Goal: Information Seeking & Learning: Learn about a topic

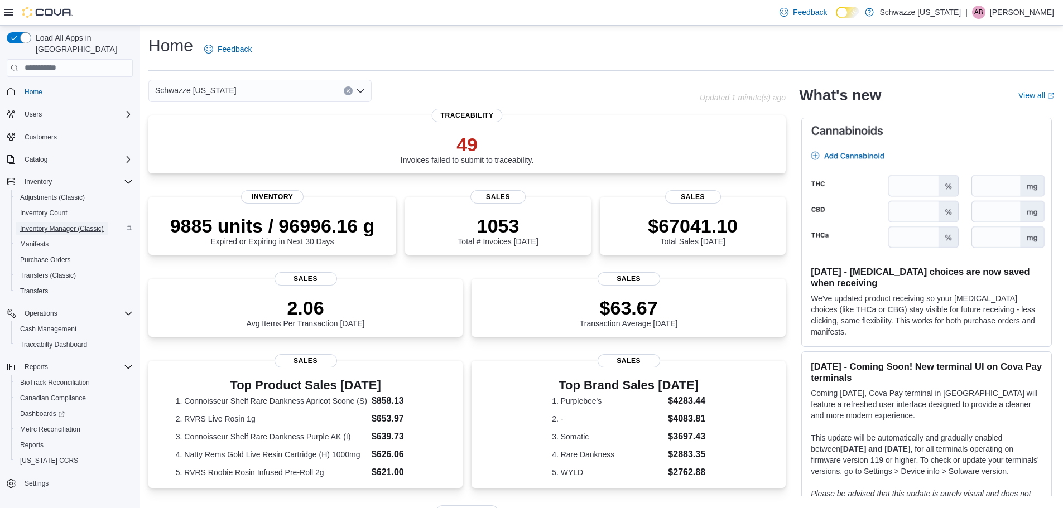
click at [42, 224] on span "Inventory Manager (Classic)" at bounding box center [62, 228] width 84 height 9
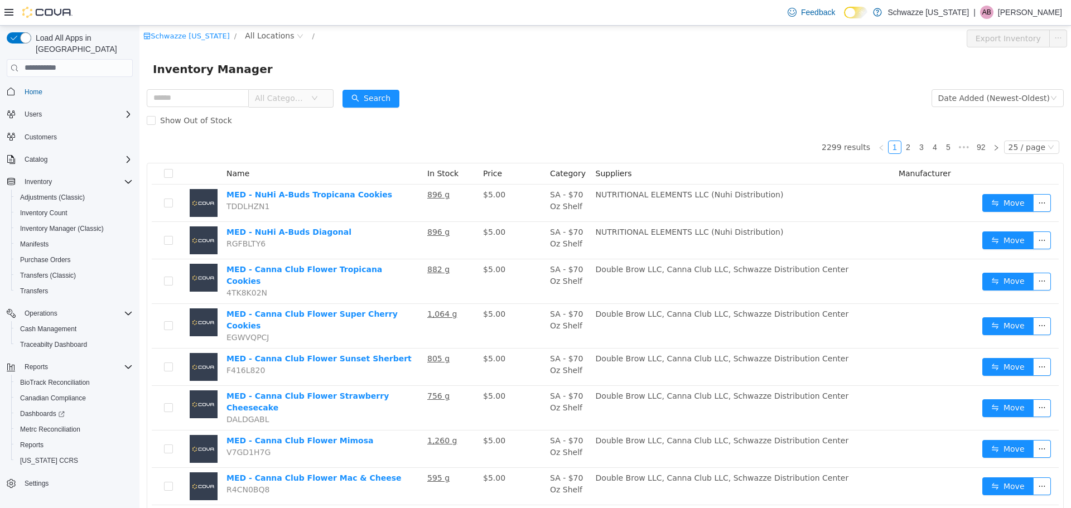
click at [1035, 11] on p "[PERSON_NAME]" at bounding box center [1030, 12] width 64 height 13
click at [1002, 40] on span "Change Password" at bounding box center [1007, 36] width 64 height 11
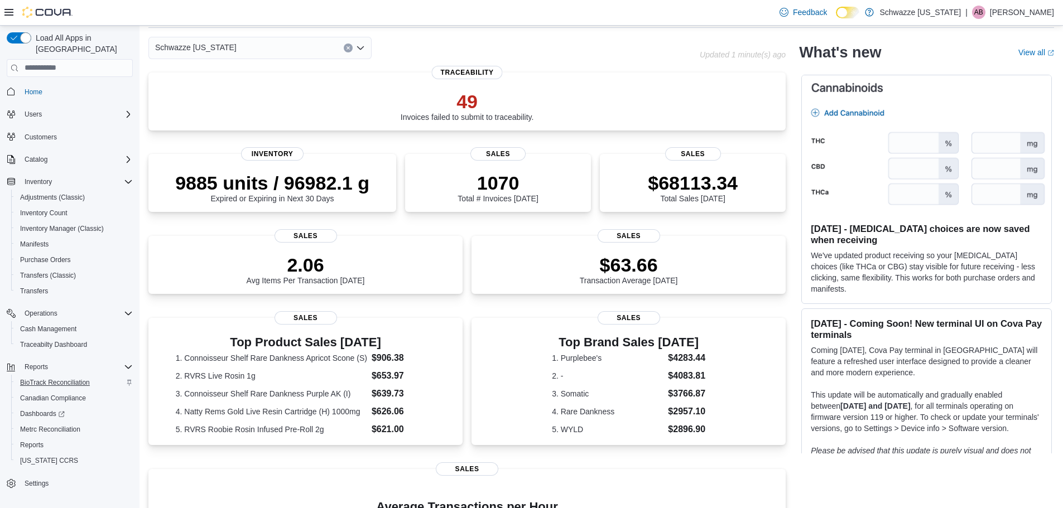
scroll to position [112, 0]
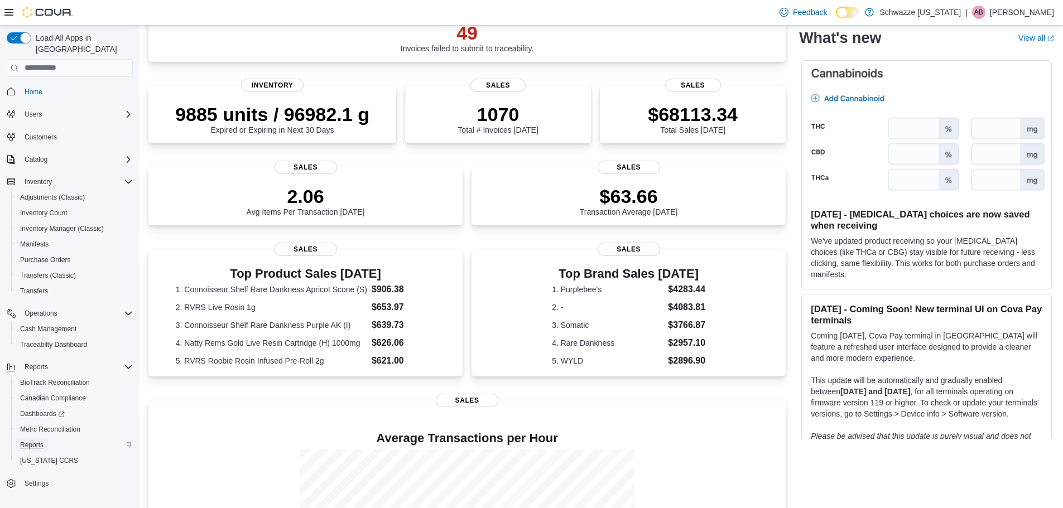
click at [40, 441] on span "Reports" at bounding box center [31, 445] width 23 height 9
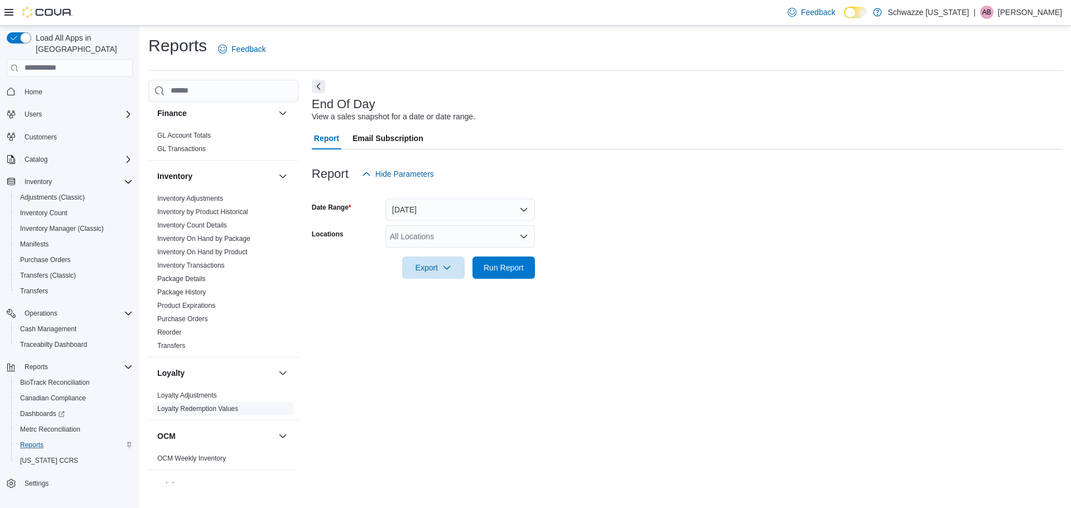
scroll to position [391, 0]
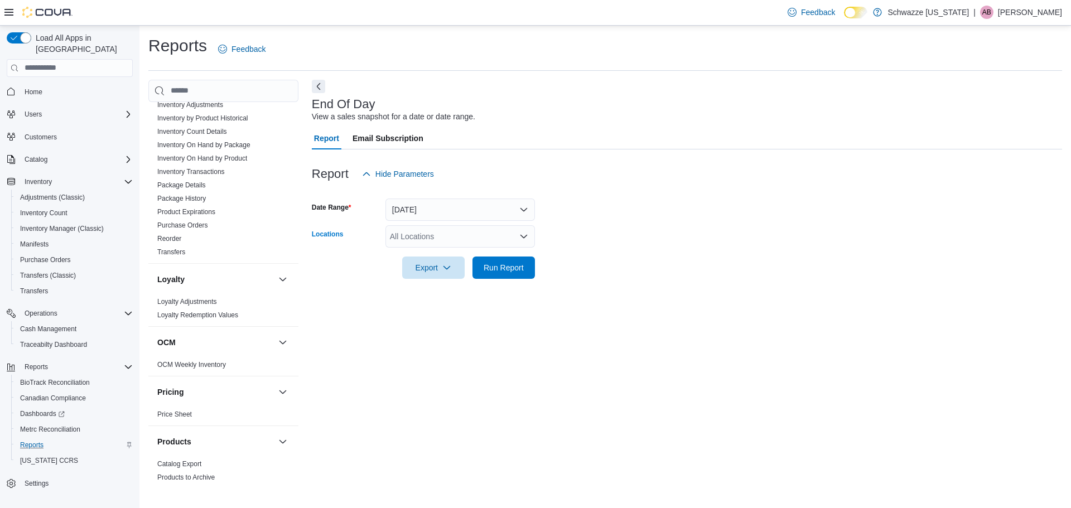
click at [432, 242] on div "All Locations" at bounding box center [461, 236] width 150 height 22
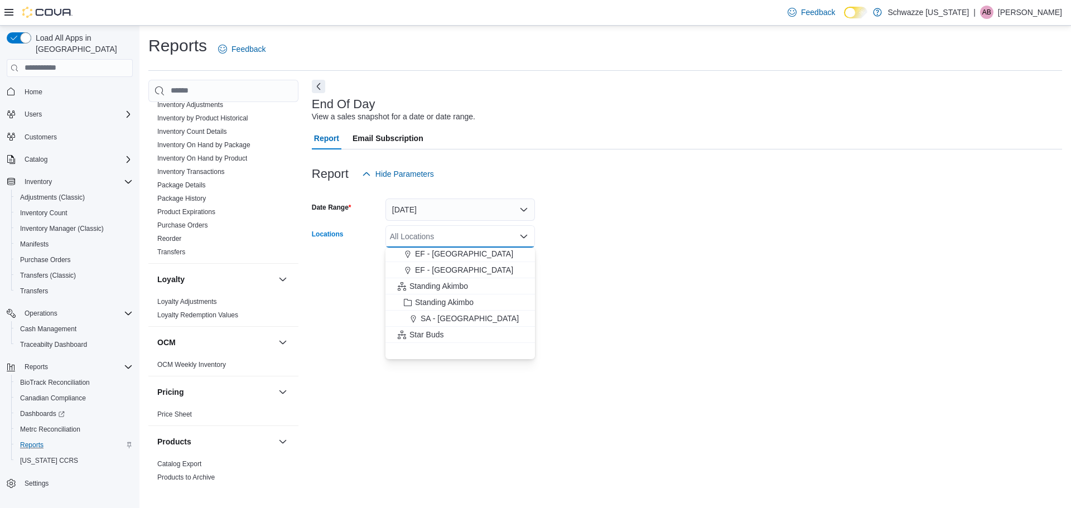
scroll to position [167, 0]
click at [453, 256] on button "SB - Arapahoe" at bounding box center [461, 250] width 150 height 16
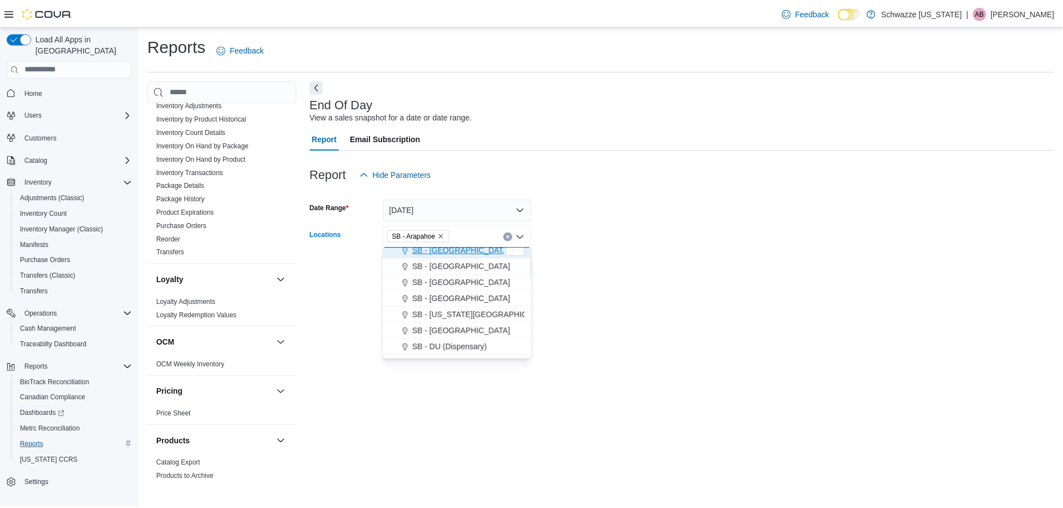
scroll to position [162, 0]
drag, startPoint x: 647, startPoint y: 275, endPoint x: 554, endPoint y: 267, distance: 93.5
click at [646, 275] on form "Date Range Today Locations SB - Arapahoe Combo box. Selected. SB - Arapahoe. Pr…" at bounding box center [687, 232] width 751 height 94
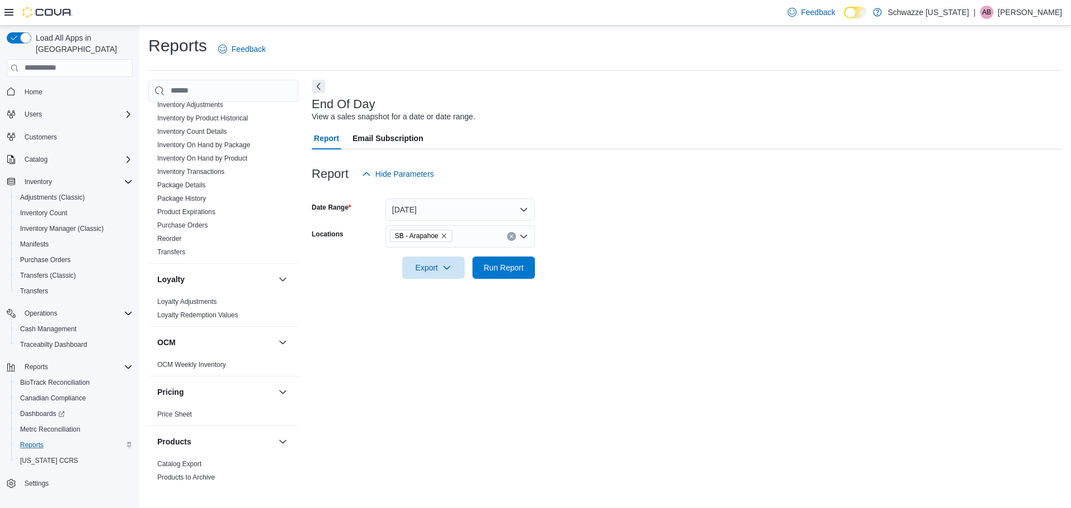
click at [497, 280] on div at bounding box center [687, 285] width 751 height 13
click at [506, 272] on span "Run Report" at bounding box center [504, 267] width 40 height 11
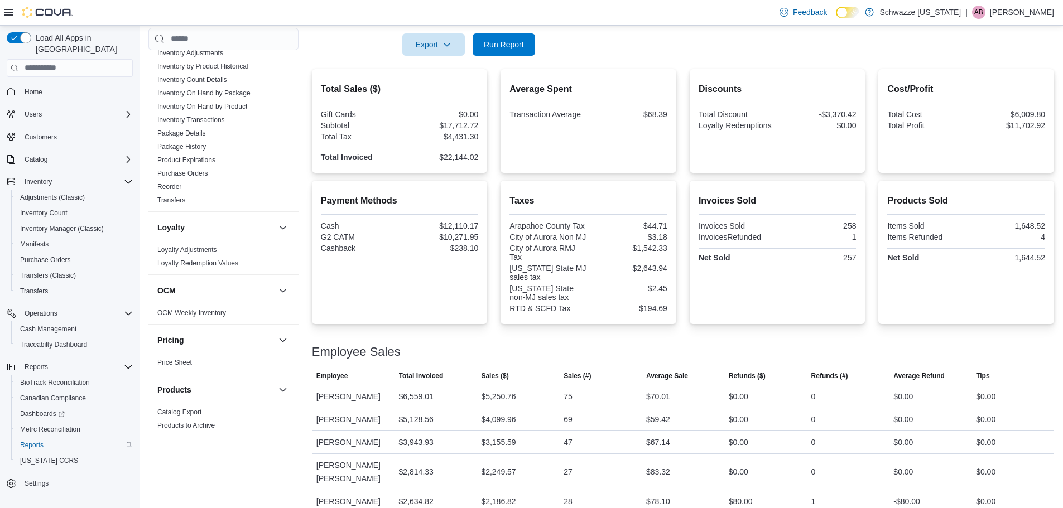
scroll to position [260, 0]
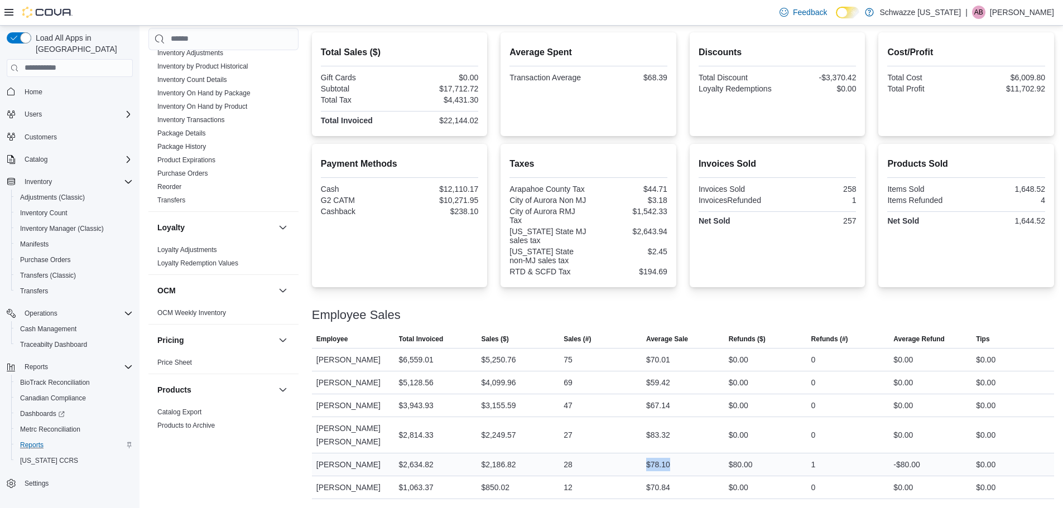
drag, startPoint x: 637, startPoint y: 459, endPoint x: 623, endPoint y: 459, distance: 13.4
click at [623, 459] on tr "Employee Marcus Schulke Total Invoiced $2,634.82 Sales ($) $2,186.82 Sales (#) …" at bounding box center [683, 464] width 742 height 23
click at [630, 459] on div "28" at bounding box center [600, 465] width 83 height 22
drag, startPoint x: 686, startPoint y: 438, endPoint x: 653, endPoint y: 435, distance: 33.1
click at [653, 435] on div "$83.32" at bounding box center [683, 435] width 83 height 22
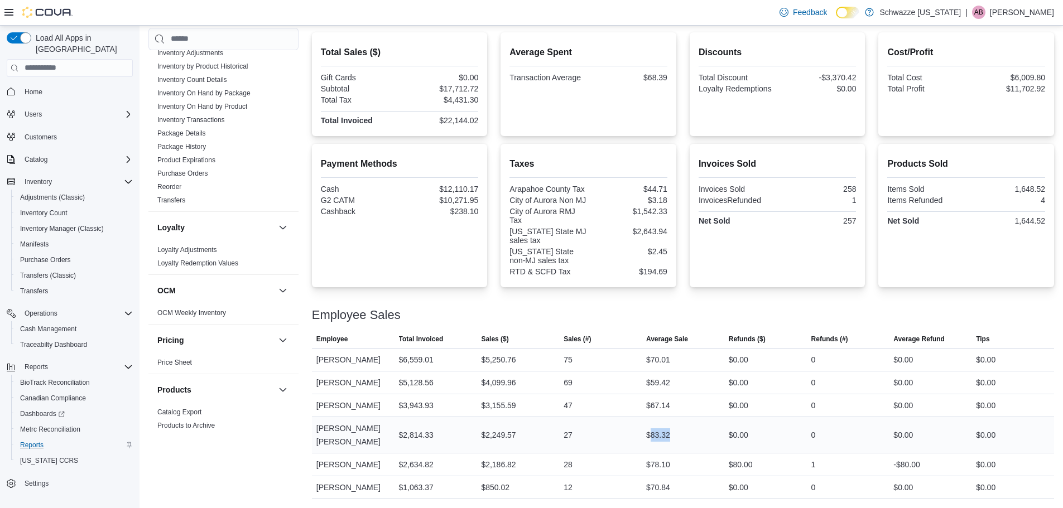
click at [688, 439] on div "$83.32" at bounding box center [683, 435] width 83 height 22
drag, startPoint x: 676, startPoint y: 435, endPoint x: 642, endPoint y: 435, distance: 34.0
click at [642, 435] on tr "Employee Alejandro Vega Alvarez Total Invoiced $2,814.33 Sales ($) $2,249.57 Sa…" at bounding box center [683, 435] width 742 height 36
click at [716, 435] on div "$83.32" at bounding box center [683, 435] width 83 height 22
drag, startPoint x: 681, startPoint y: 388, endPoint x: 637, endPoint y: 387, distance: 44.1
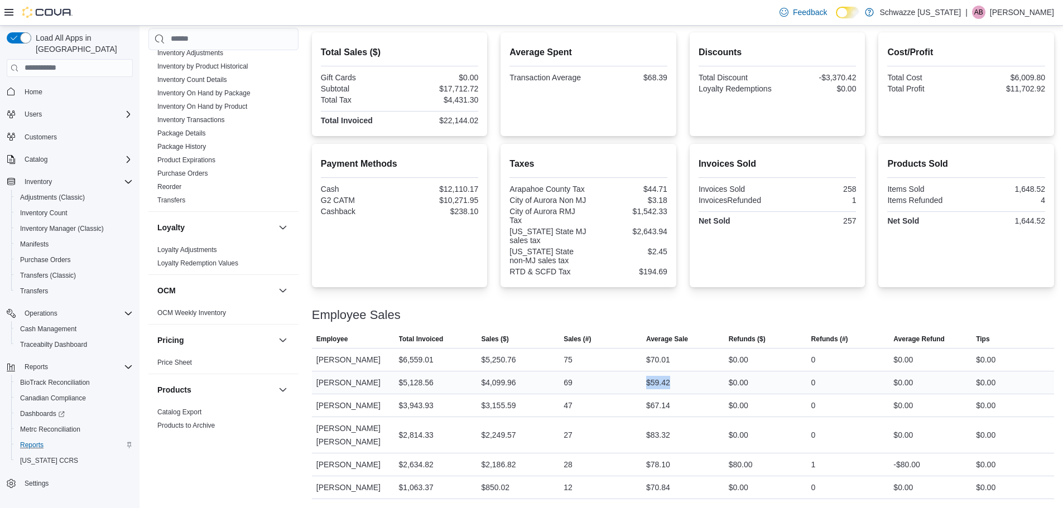
click at [637, 387] on tr "Employee Uriel Carter Total Invoiced $5,128.56 Sales ($) $4,099.96 Sales (#) 69…" at bounding box center [683, 382] width 742 height 23
click at [642, 390] on div "69" at bounding box center [600, 383] width 83 height 22
drag, startPoint x: 645, startPoint y: 382, endPoint x: 634, endPoint y: 383, distance: 10.7
click at [634, 383] on tr "Employee Uriel Carter Total Invoiced $5,128.56 Sales ($) $4,099.96 Sales (#) 69…" at bounding box center [683, 382] width 742 height 23
click at [655, 388] on div "$59.42" at bounding box center [658, 382] width 24 height 13
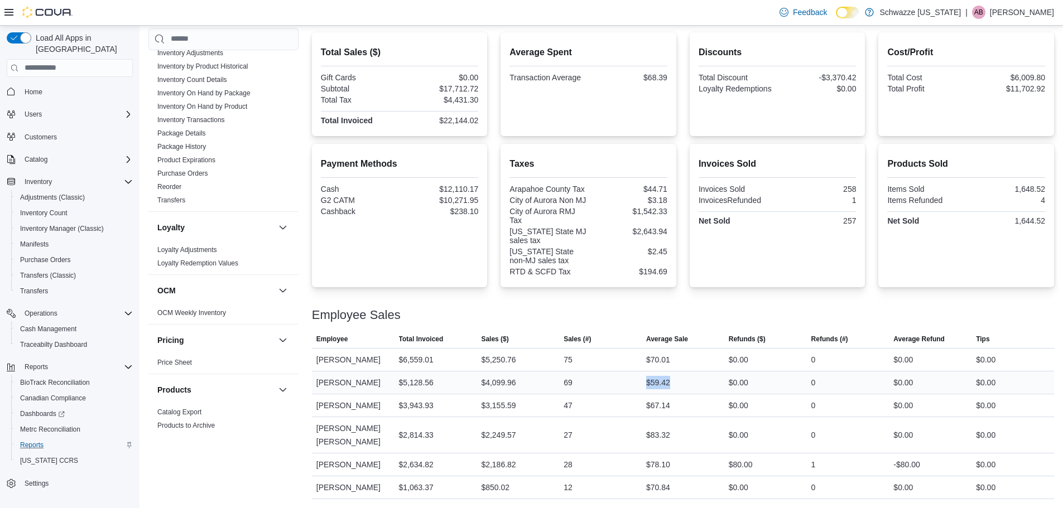
drag, startPoint x: 690, startPoint y: 383, endPoint x: 587, endPoint y: 377, distance: 104.0
click at [587, 377] on tr "Employee Uriel Carter Total Invoiced $5,128.56 Sales ($) $4,099.96 Sales (#) 69…" at bounding box center [683, 382] width 742 height 23
click at [631, 385] on div "69" at bounding box center [600, 383] width 83 height 22
drag, startPoint x: 605, startPoint y: 435, endPoint x: 610, endPoint y: 438, distance: 5.7
click at [610, 438] on div "27" at bounding box center [600, 435] width 83 height 22
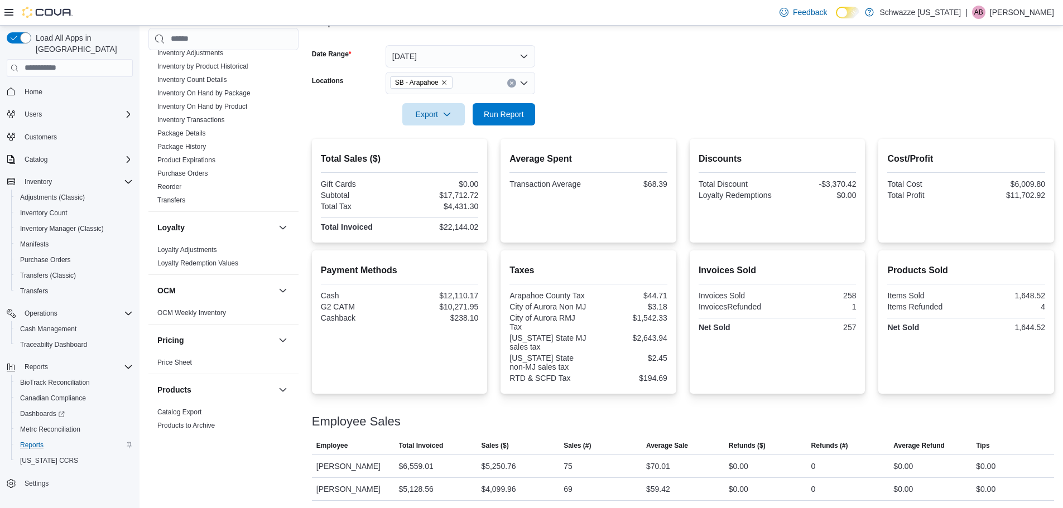
scroll to position [148, 0]
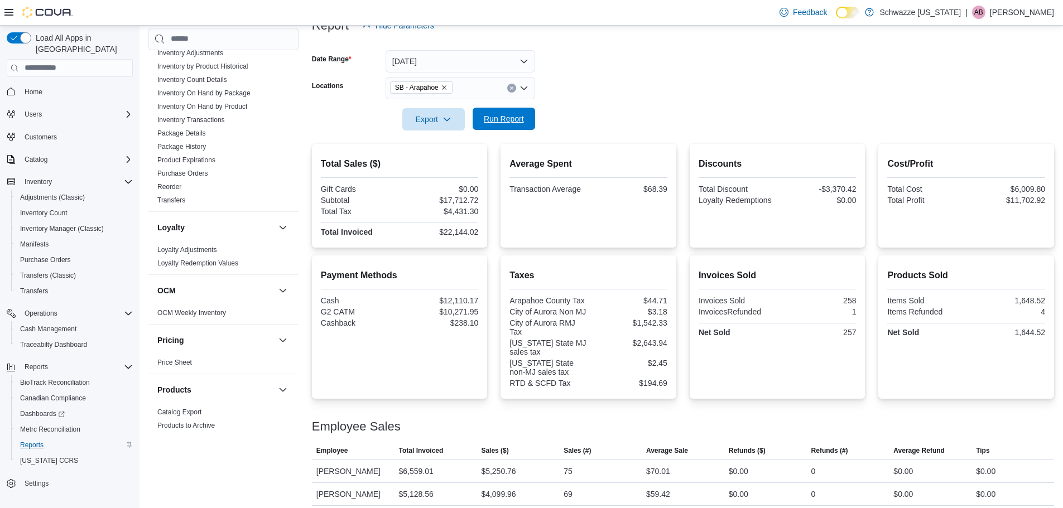
click at [499, 124] on span "Run Report" at bounding box center [504, 118] width 40 height 11
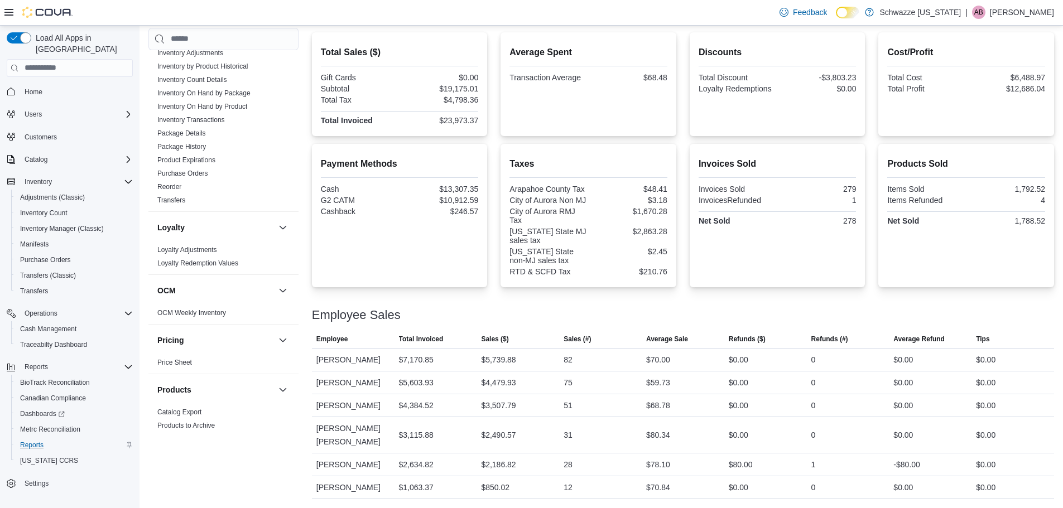
scroll to position [0, 0]
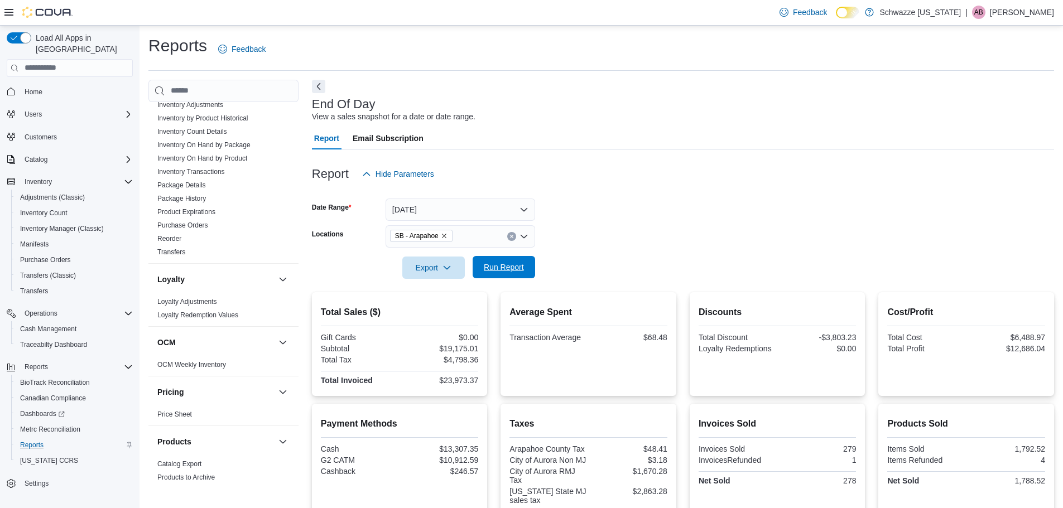
click at [511, 274] on span "Run Report" at bounding box center [503, 267] width 49 height 22
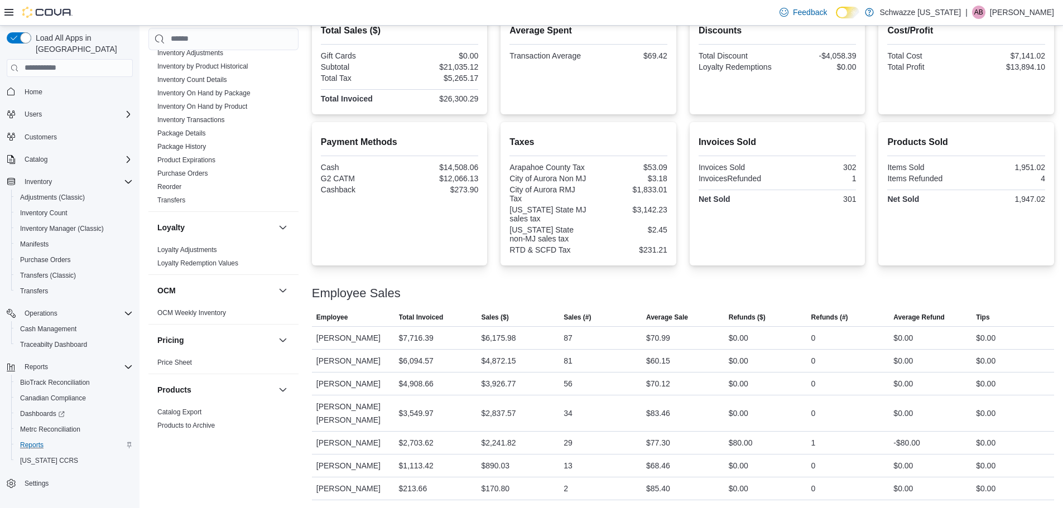
scroll to position [283, 0]
click at [57, 224] on span "Inventory Manager (Classic)" at bounding box center [62, 228] width 84 height 9
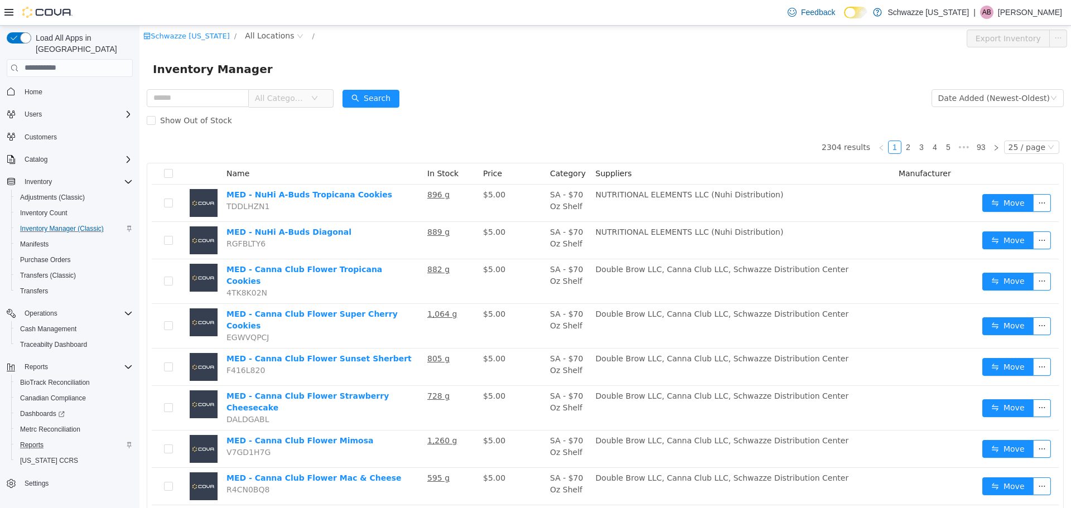
click at [217, 86] on div "All Categories" at bounding box center [240, 97] width 187 height 22
click at [212, 103] on input "text" at bounding box center [198, 98] width 102 height 18
type input "**********"
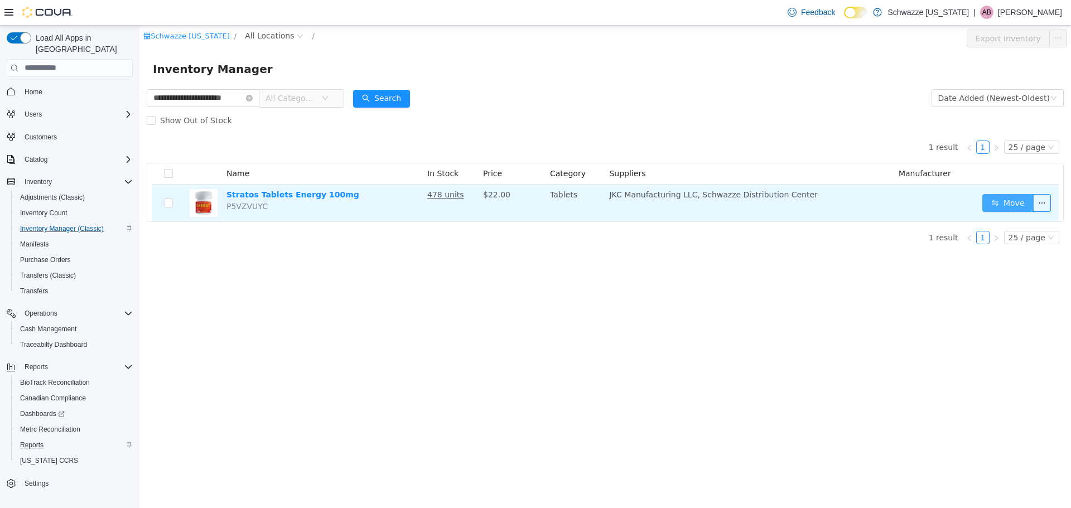
click at [1010, 201] on button "Move" at bounding box center [1008, 203] width 51 height 18
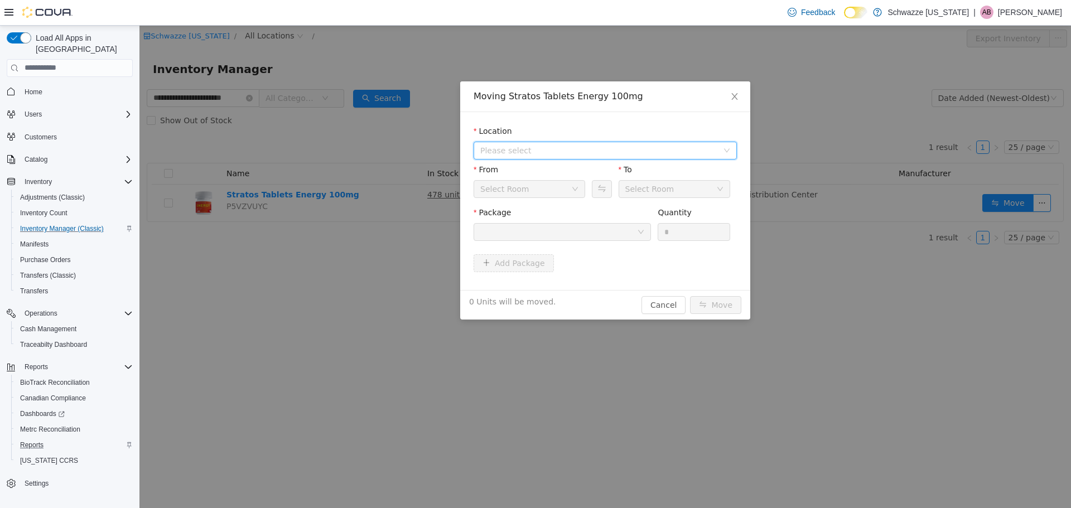
click at [559, 155] on span "Please select" at bounding box center [599, 150] width 238 height 11
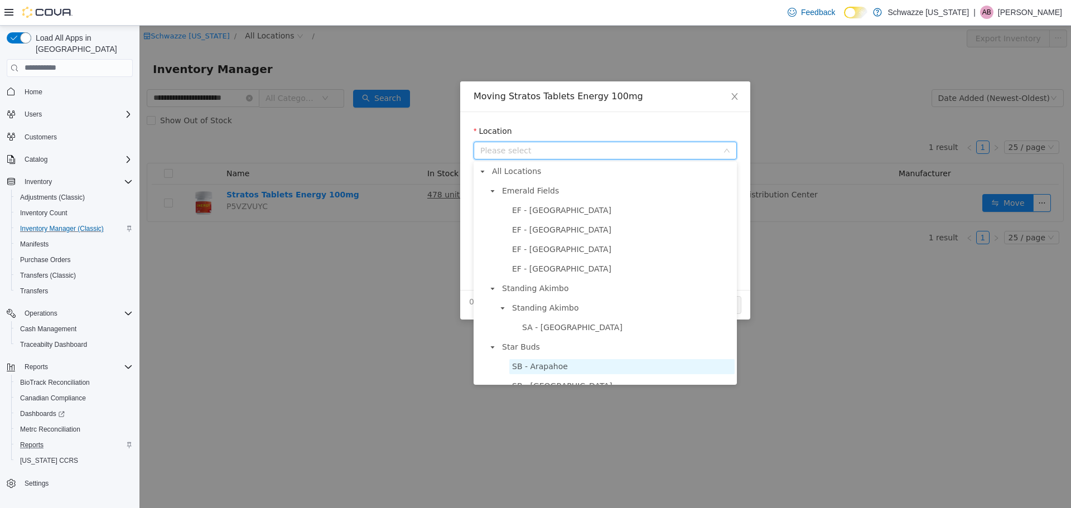
click at [556, 371] on span "SB - Arapahoe" at bounding box center [540, 366] width 56 height 9
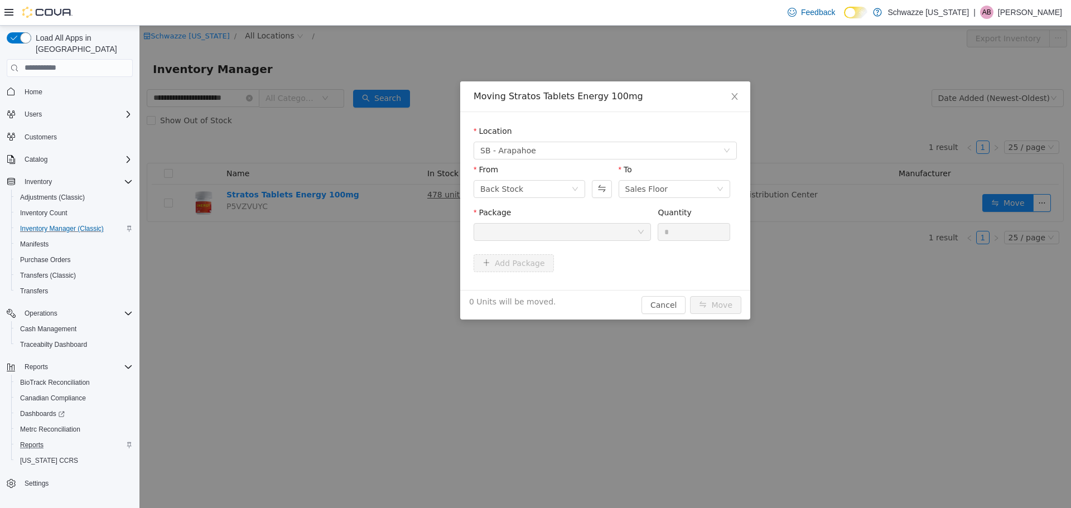
click at [590, 234] on div at bounding box center [558, 231] width 157 height 17
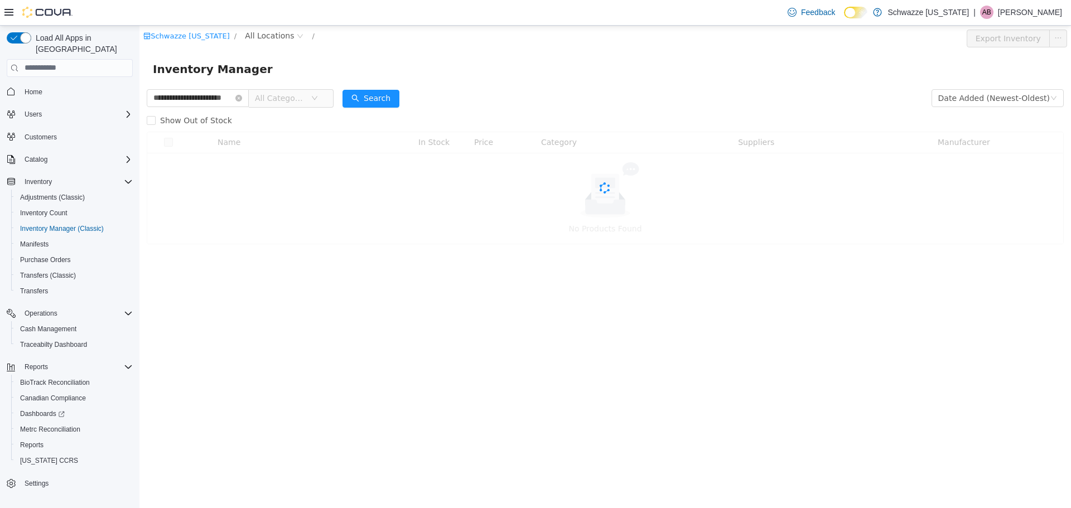
scroll to position [0, 14]
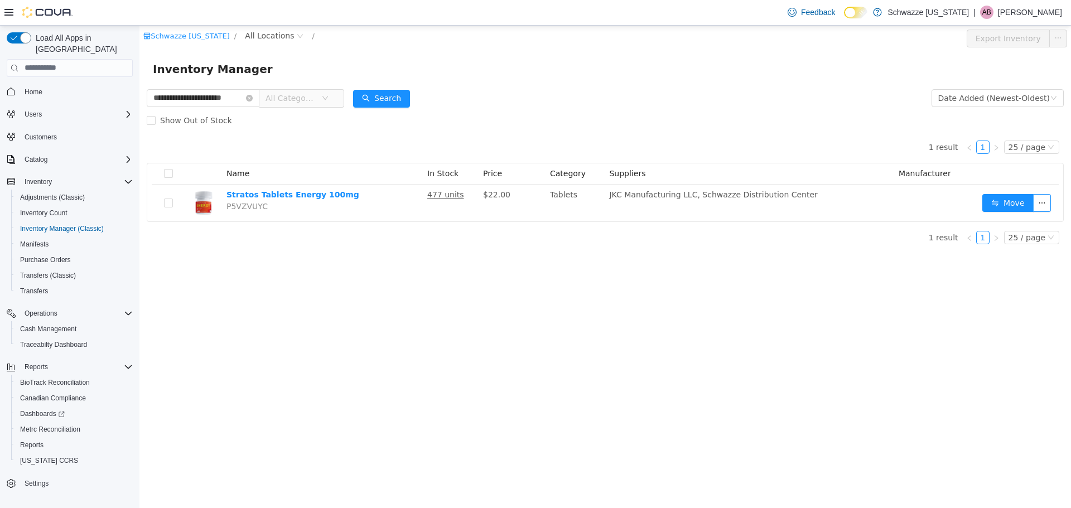
click at [7, 11] on icon at bounding box center [8, 12] width 9 height 9
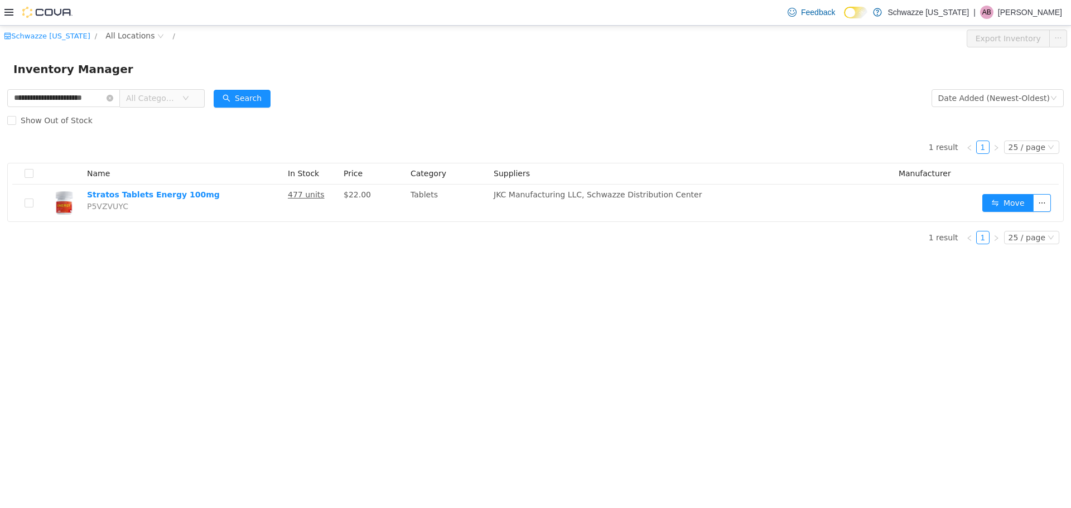
click at [14, 13] on div at bounding box center [38, 12] width 68 height 11
click at [7, 12] on icon at bounding box center [8, 12] width 9 height 9
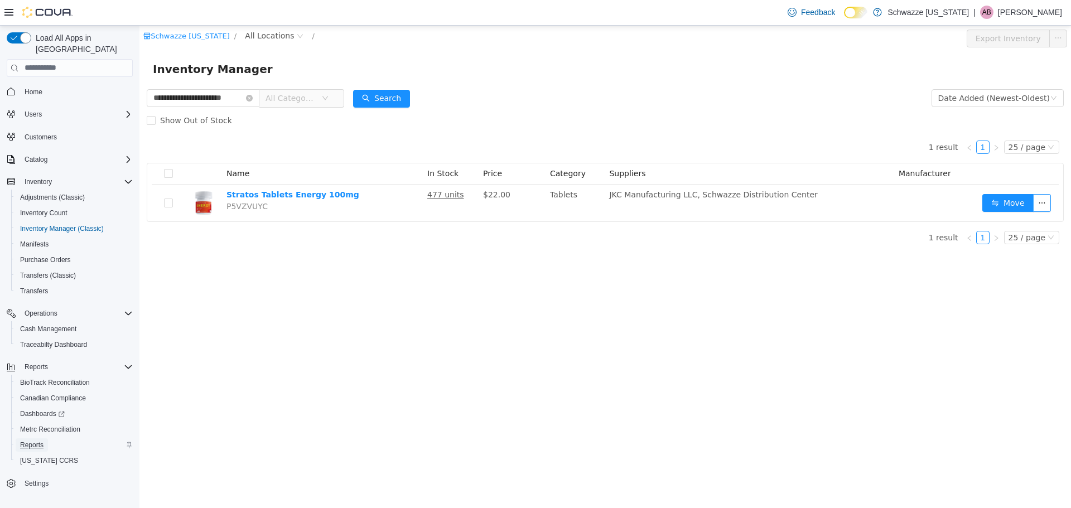
click at [35, 441] on span "Reports" at bounding box center [31, 445] width 23 height 9
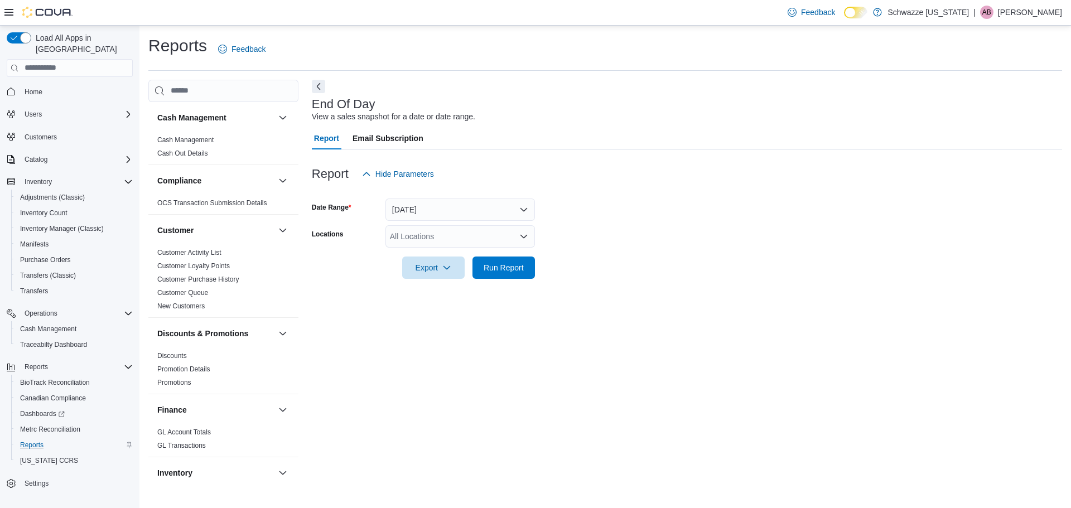
click at [486, 231] on div "All Locations" at bounding box center [461, 236] width 150 height 22
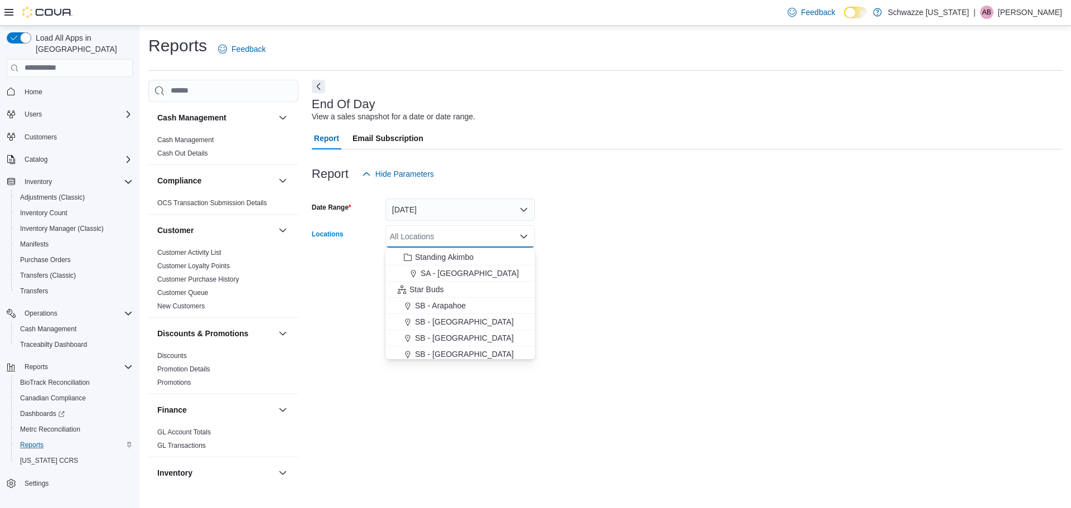
scroll to position [167, 0]
click at [463, 249] on span "SB - Arapahoe" at bounding box center [440, 249] width 51 height 11
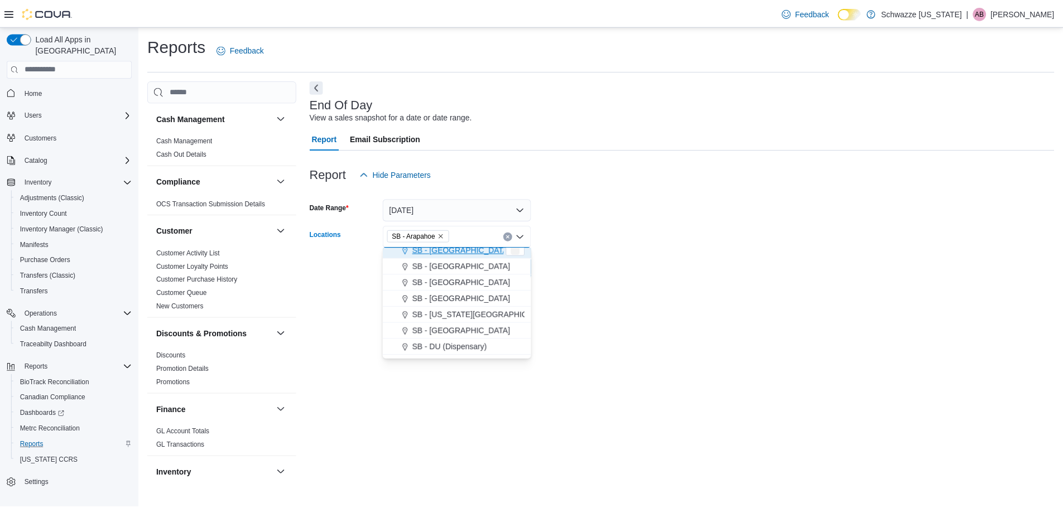
scroll to position [162, 0]
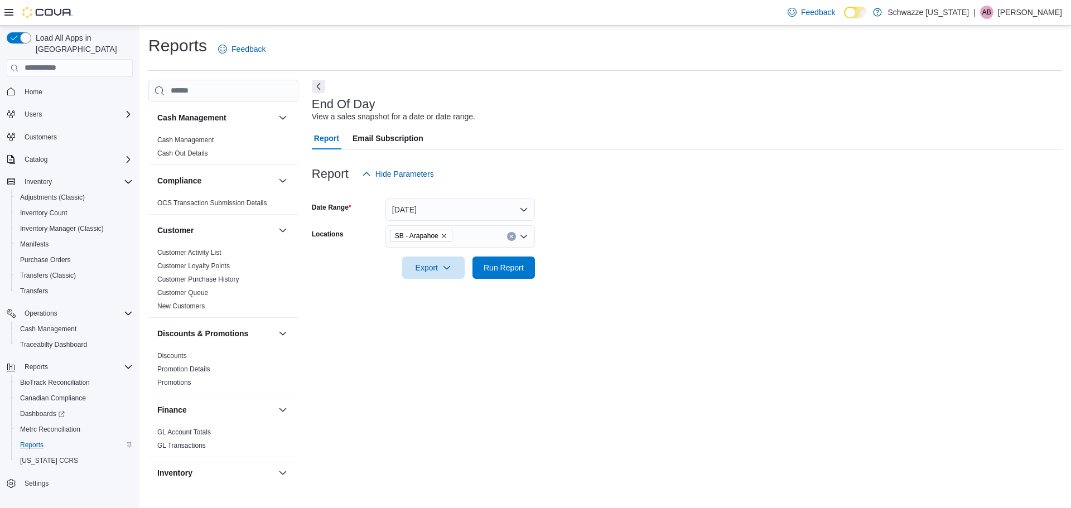
click at [647, 237] on form "Date Range Today Locations SB - Arapahoe Export Run Report" at bounding box center [687, 232] width 751 height 94
click at [523, 265] on span "Run Report" at bounding box center [504, 267] width 40 height 11
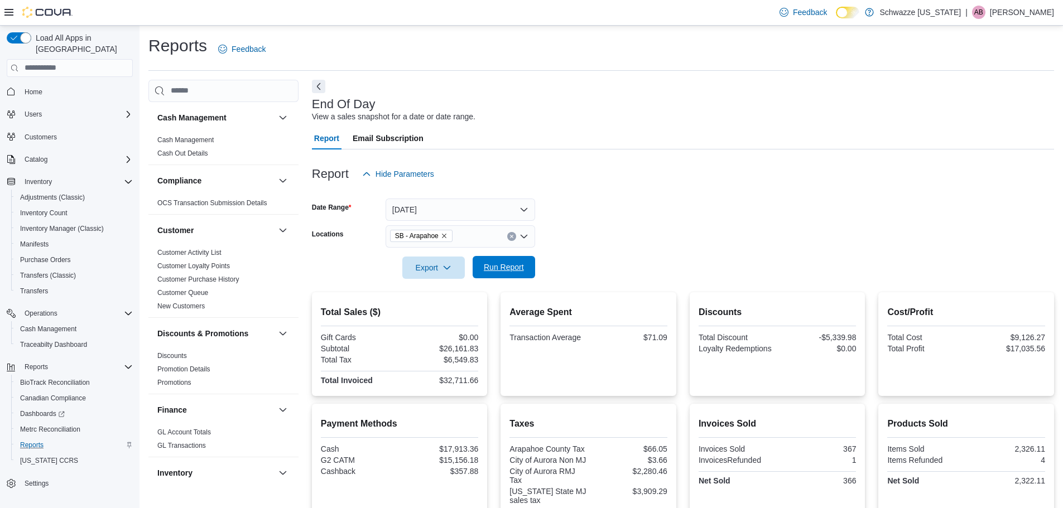
click at [504, 262] on span "Run Report" at bounding box center [504, 267] width 40 height 11
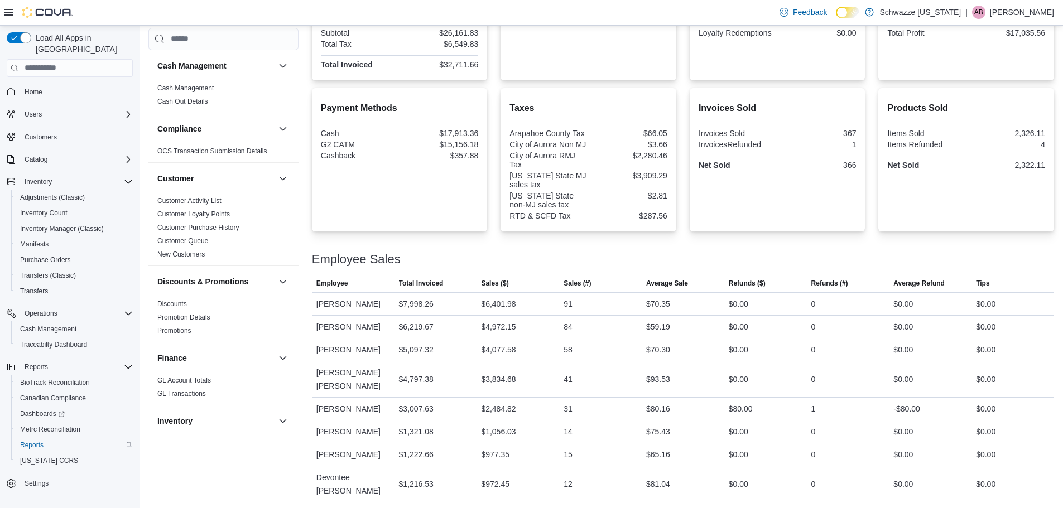
scroll to position [184, 0]
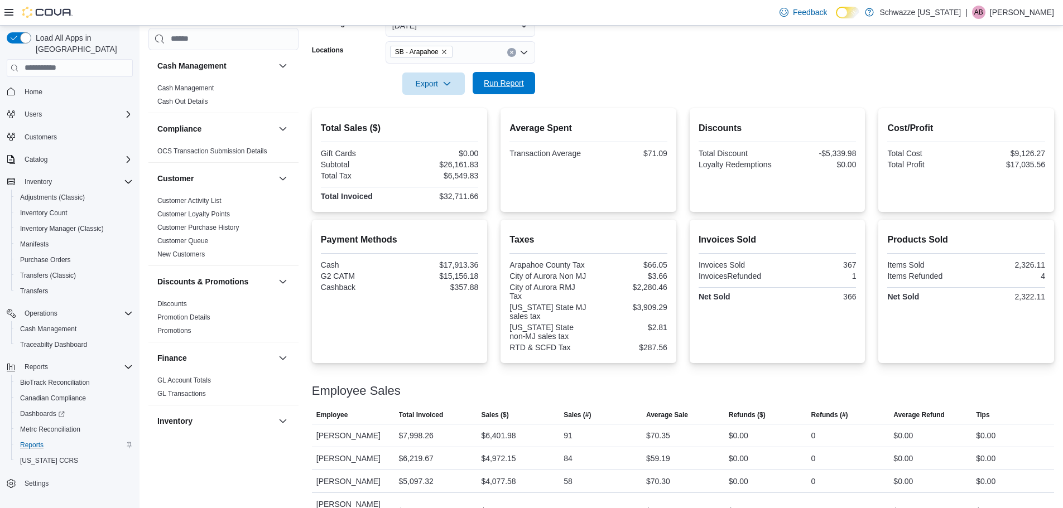
click at [501, 84] on span "Run Report" at bounding box center [504, 83] width 40 height 11
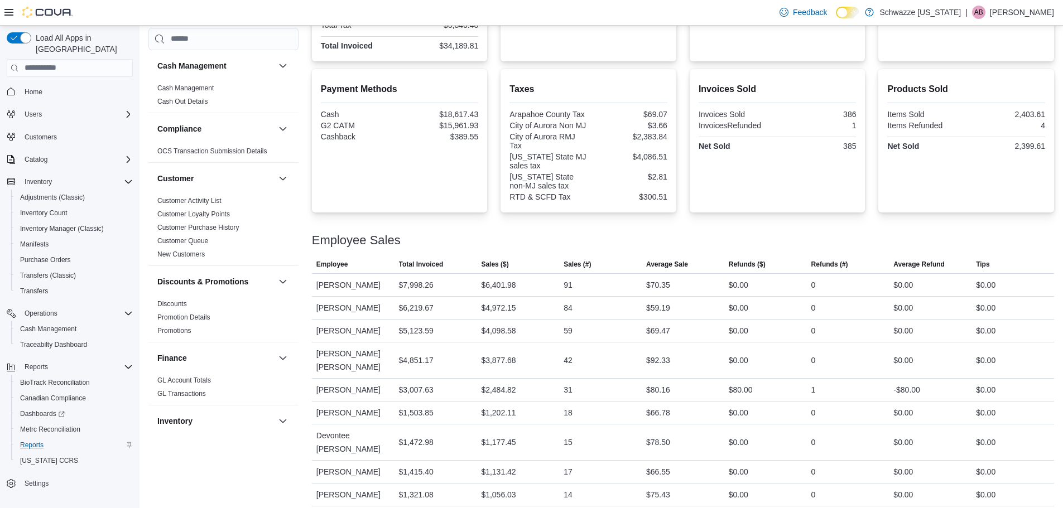
scroll to position [352, 0]
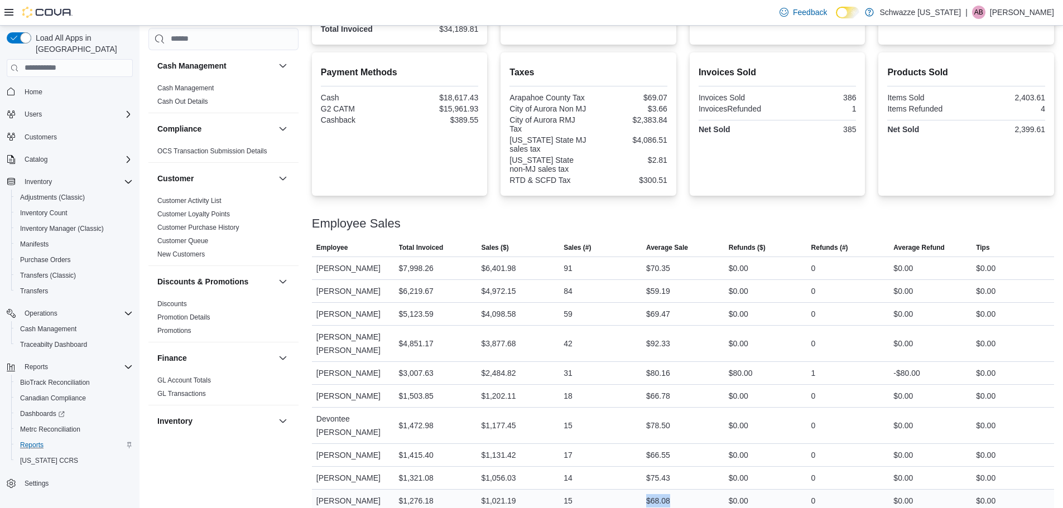
drag, startPoint x: 689, startPoint y: 482, endPoint x: 630, endPoint y: 482, distance: 58.6
click at [630, 489] on tr "Employee Samantha Bevan Total Invoiced $1,276.18 Sales ($) $1,021.19 Sales (#) …" at bounding box center [683, 500] width 742 height 23
click at [657, 472] on div "$75.43" at bounding box center [658, 478] width 24 height 13
drag, startPoint x: 681, startPoint y: 461, endPoint x: 656, endPoint y: 464, distance: 24.8
click at [656, 467] on div "$75.43" at bounding box center [683, 478] width 83 height 22
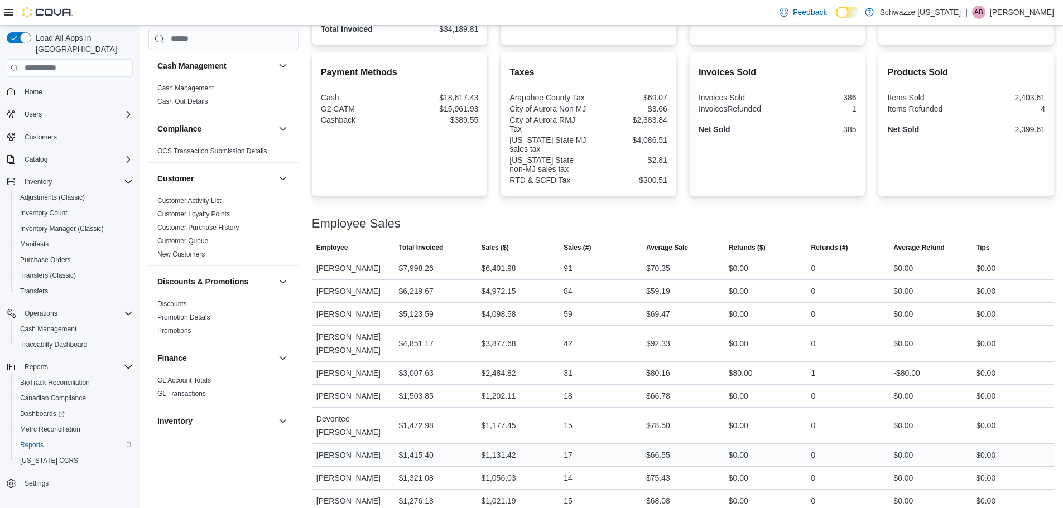
click at [661, 449] on div "$66.55" at bounding box center [658, 455] width 24 height 13
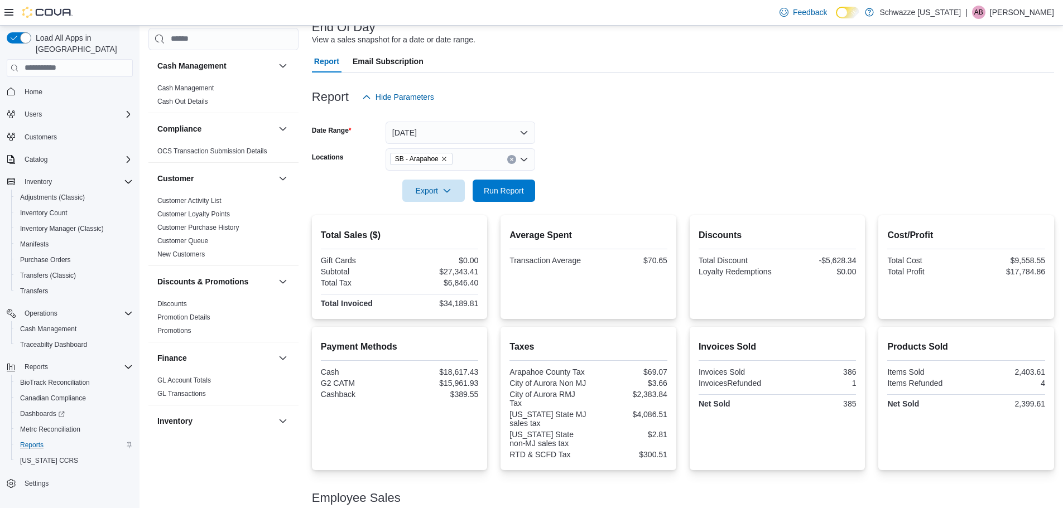
scroll to position [73, 0]
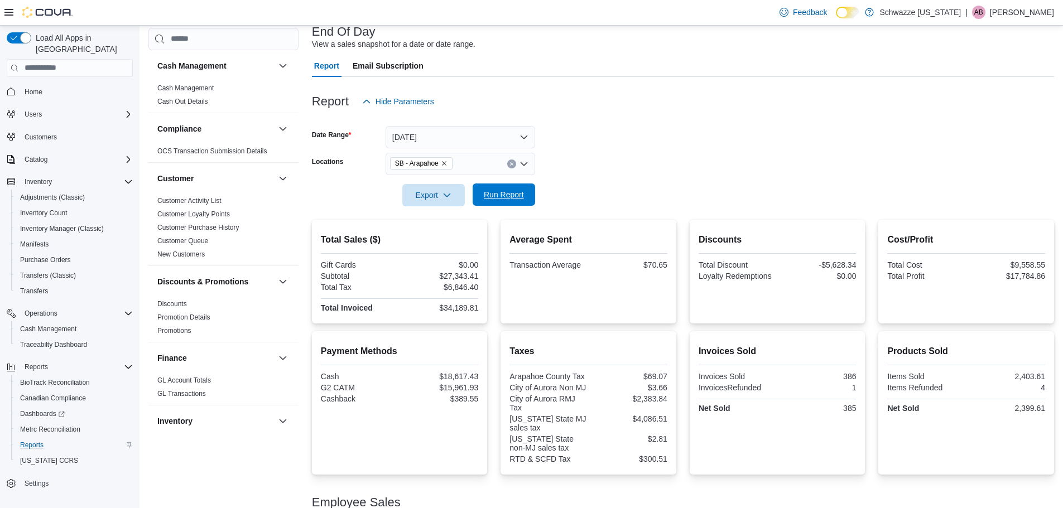
click at [490, 191] on span "Run Report" at bounding box center [504, 194] width 40 height 11
